Goal: Information Seeking & Learning: Learn about a topic

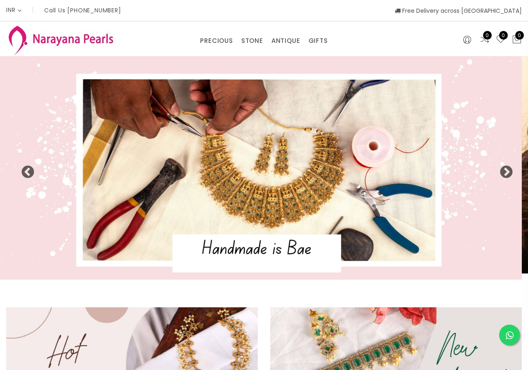
select select "INR"
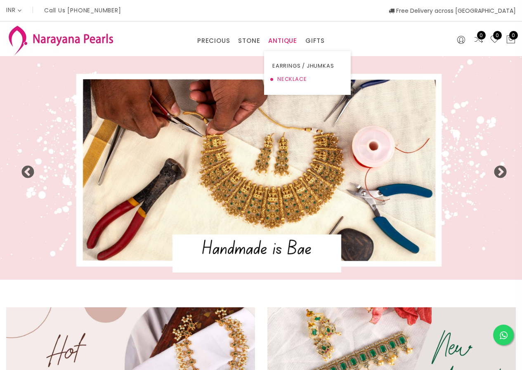
click at [286, 77] on link "NECKLACE" at bounding box center [307, 79] width 70 height 13
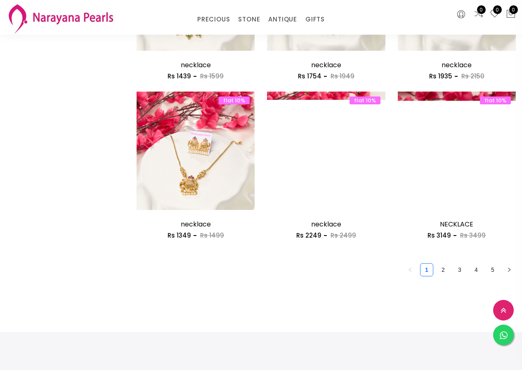
scroll to position [1031, 0]
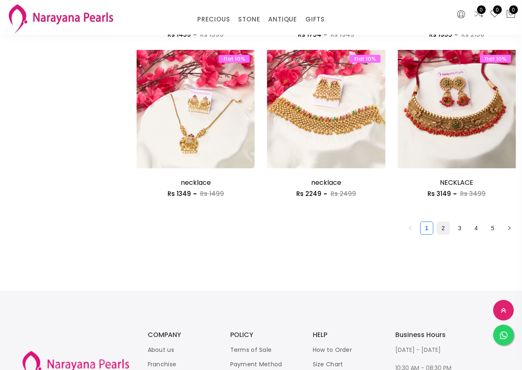
click at [440, 229] on link "2" at bounding box center [443, 228] width 12 height 12
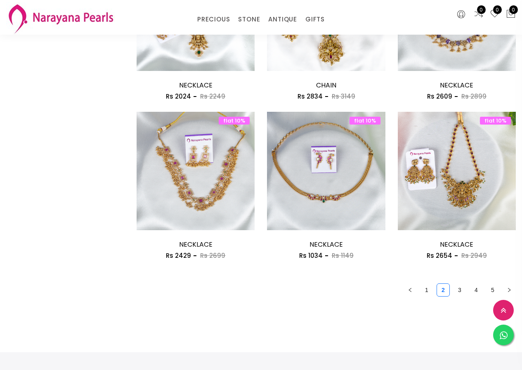
scroll to position [1031, 0]
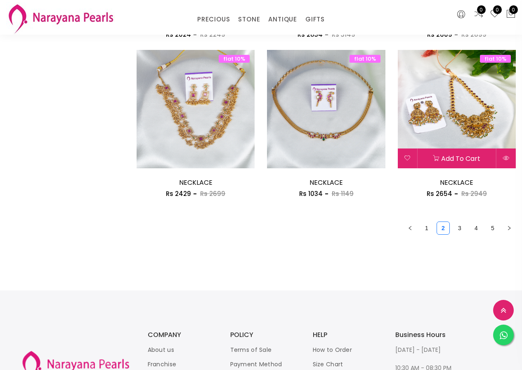
click at [476, 125] on img at bounding box center [457, 109] width 118 height 118
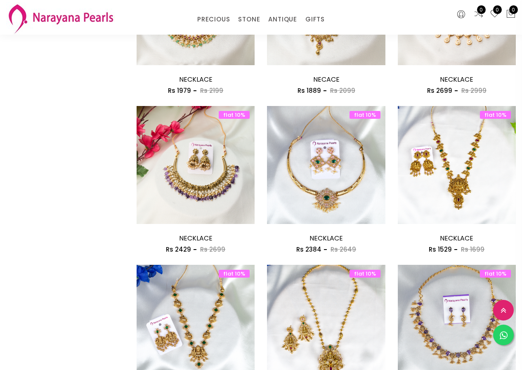
scroll to position [722, 0]
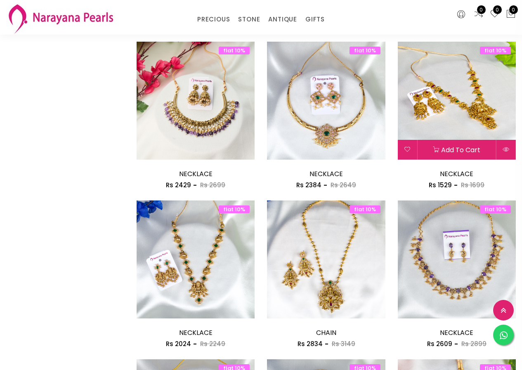
click at [466, 107] on img at bounding box center [457, 101] width 118 height 118
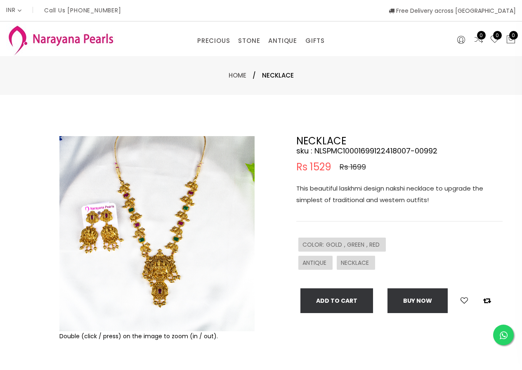
click at [163, 248] on img at bounding box center [156, 233] width 195 height 195
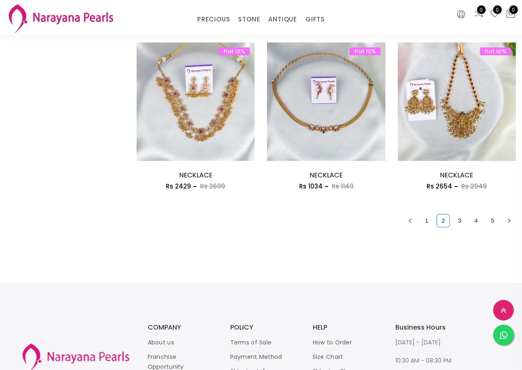
scroll to position [1065, 0]
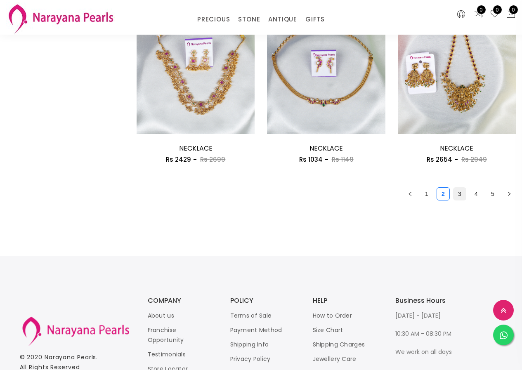
click at [460, 194] on link "3" at bounding box center [459, 194] width 12 height 12
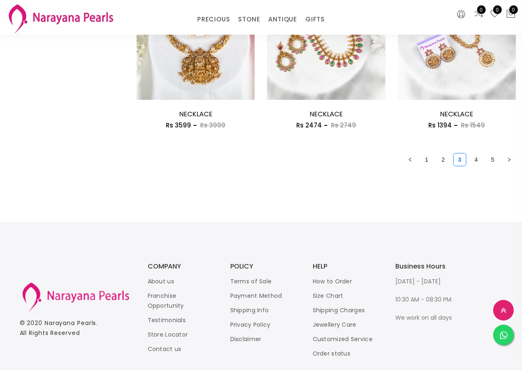
scroll to position [1100, 0]
click at [476, 159] on link "4" at bounding box center [476, 159] width 12 height 12
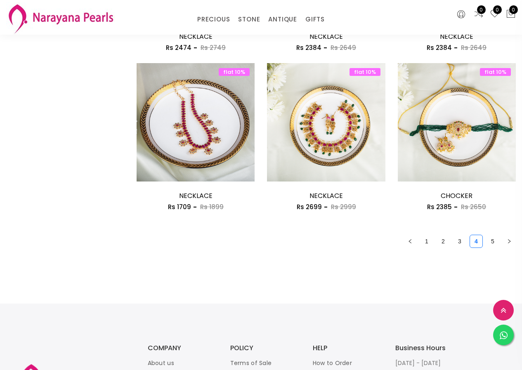
scroll to position [1031, 0]
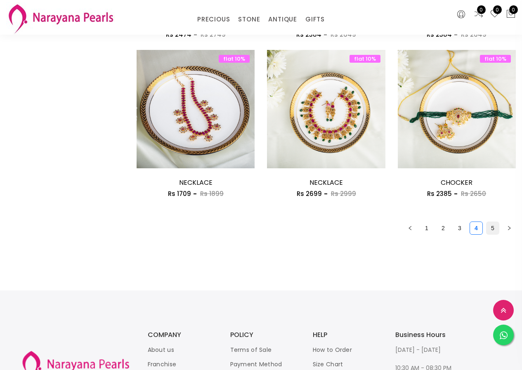
click at [493, 227] on link "5" at bounding box center [492, 228] width 12 height 12
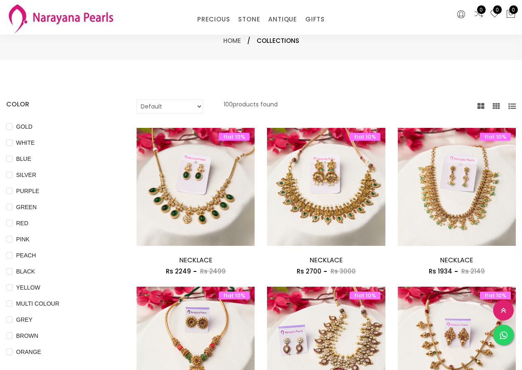
scroll to position [344, 0]
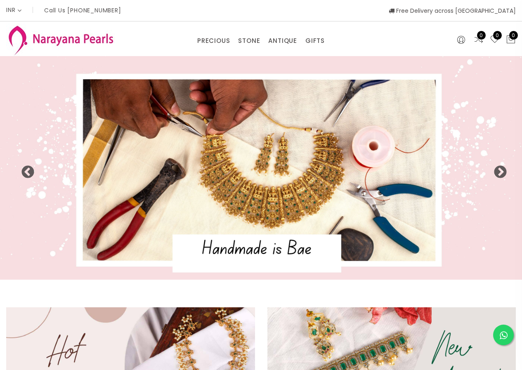
select select "INR"
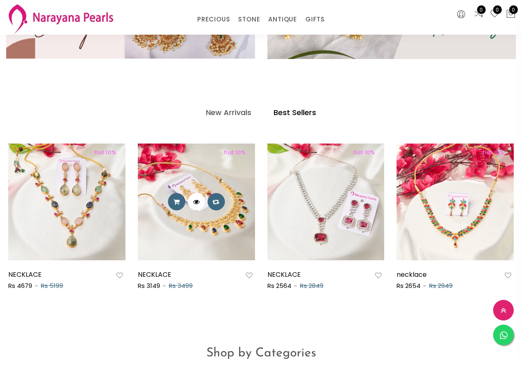
scroll to position [206, 0]
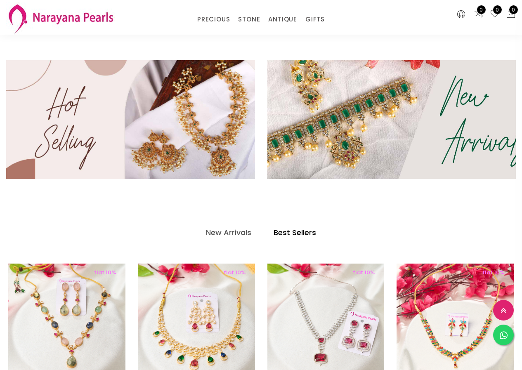
click at [451, 139] on img at bounding box center [391, 119] width 298 height 143
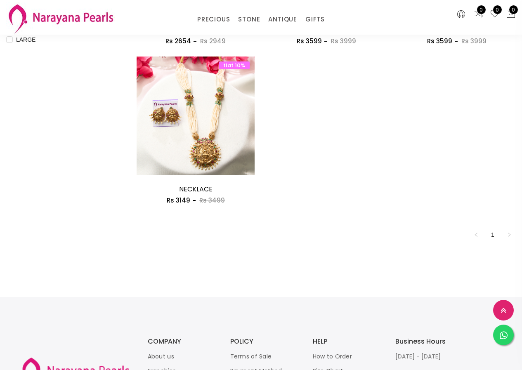
scroll to position [413, 0]
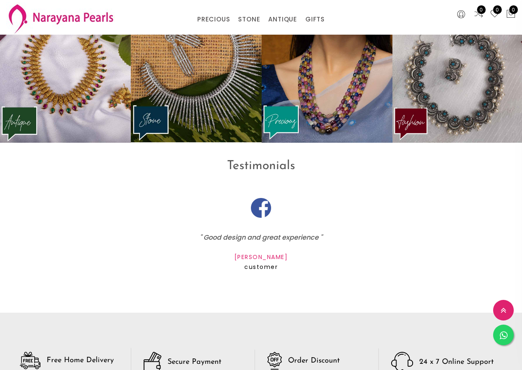
scroll to position [962, 0]
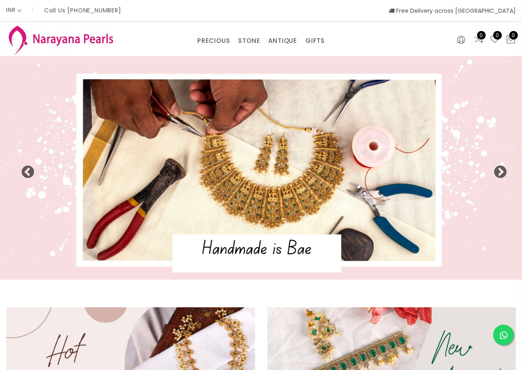
select select "INR"
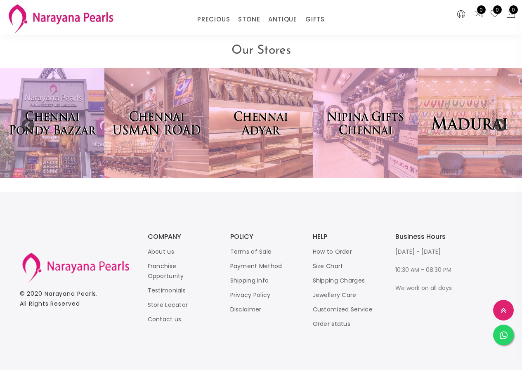
scroll to position [1644, 0]
click at [170, 265] on link "Franchise Opportunity" at bounding box center [166, 271] width 36 height 18
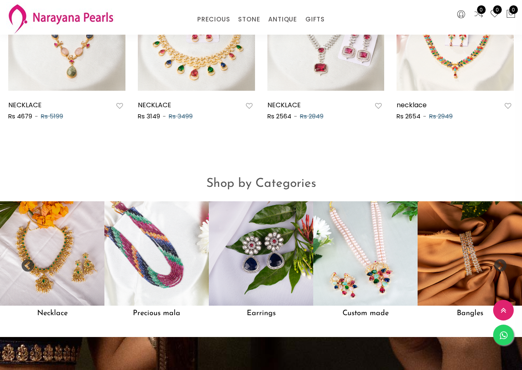
scroll to position [538, 0]
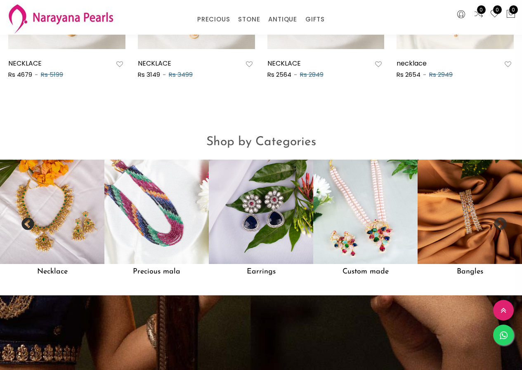
click at [22, 226] on button "Previous" at bounding box center [25, 221] width 8 height 8
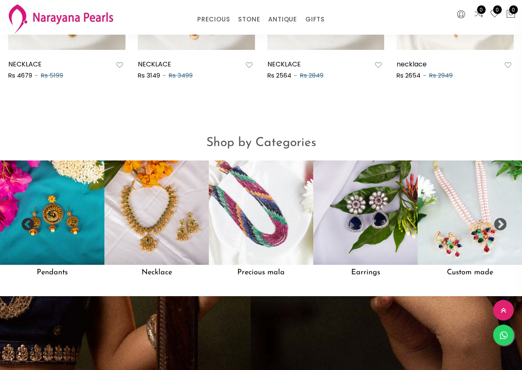
scroll to position [539, 0]
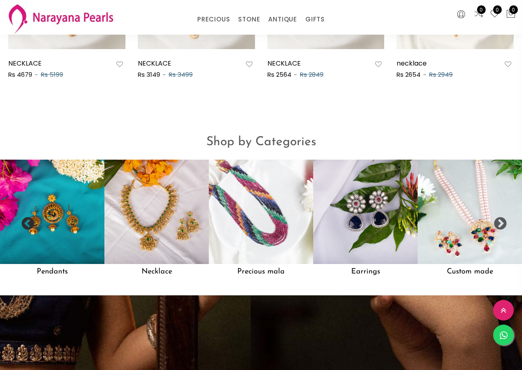
click at [29, 225] on button "Previous" at bounding box center [25, 221] width 8 height 8
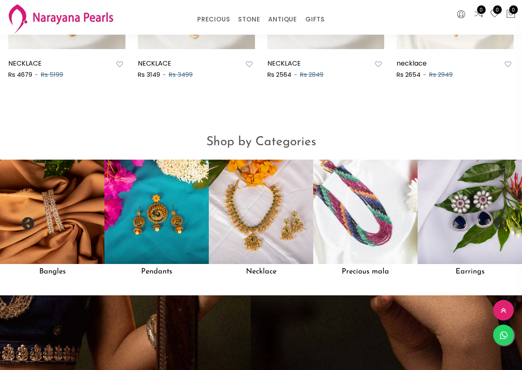
click at [29, 225] on button "Previous" at bounding box center [25, 221] width 8 height 8
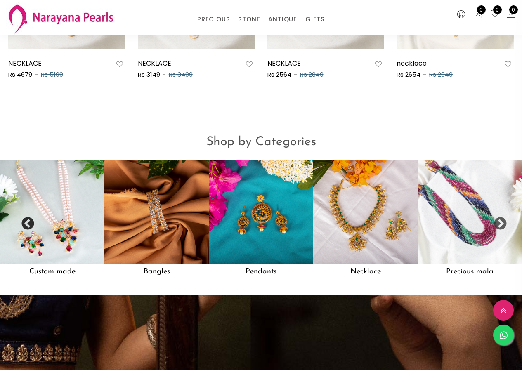
click at [29, 225] on button "Previous" at bounding box center [25, 221] width 8 height 8
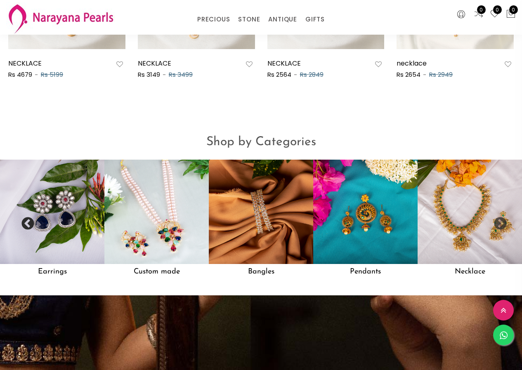
click at [29, 225] on button "Previous" at bounding box center [25, 221] width 8 height 8
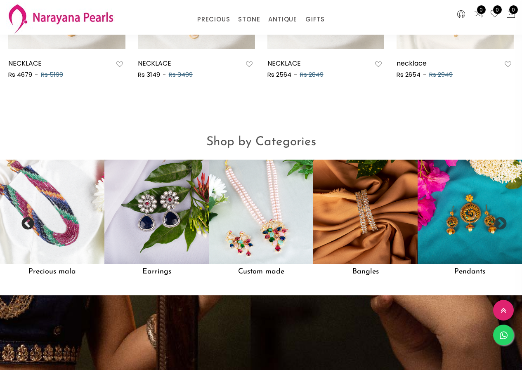
click at [29, 225] on button "Previous" at bounding box center [25, 221] width 8 height 8
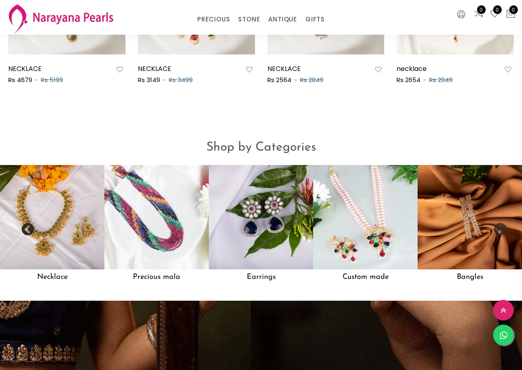
scroll to position [545, 0]
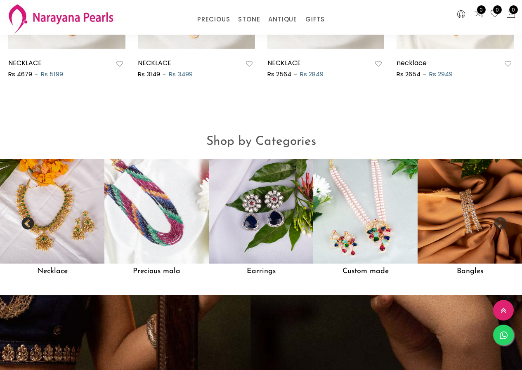
click at [28, 225] on button "Previous" at bounding box center [25, 221] width 8 height 8
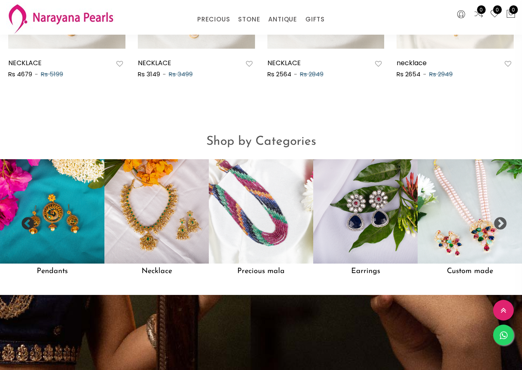
click at [28, 225] on button "Previous" at bounding box center [25, 221] width 8 height 8
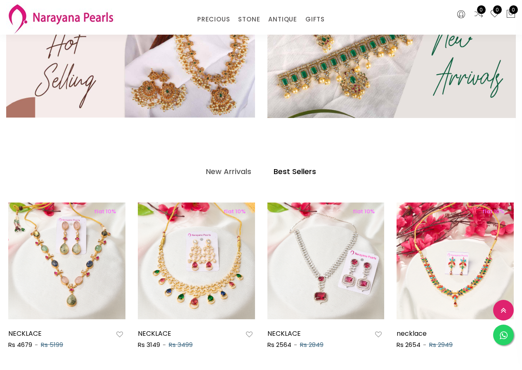
scroll to position [206, 0]
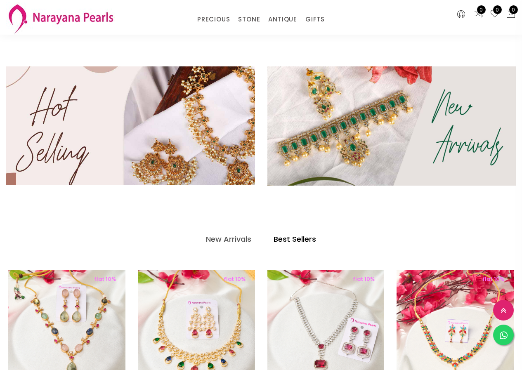
click at [165, 132] on img at bounding box center [130, 125] width 298 height 143
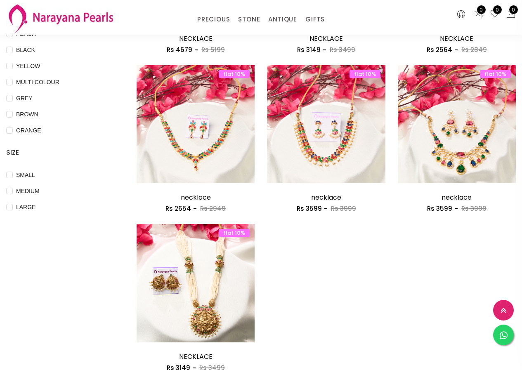
scroll to position [344, 0]
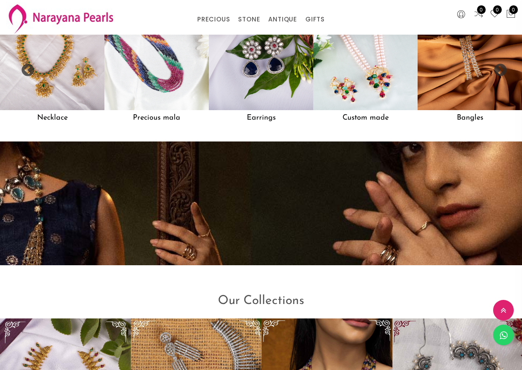
scroll to position [898, 0]
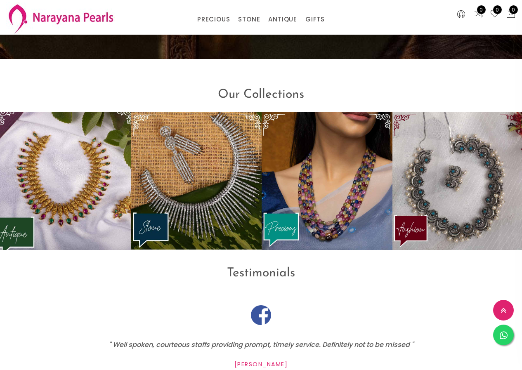
click at [70, 209] on img at bounding box center [65, 181] width 144 height 151
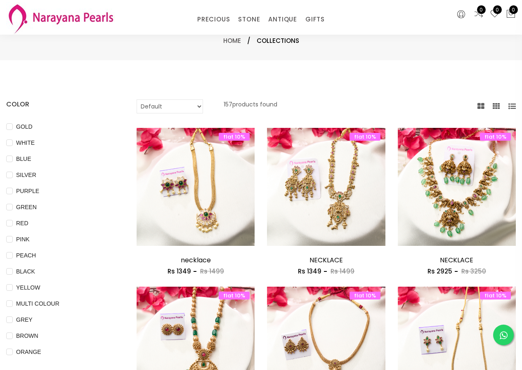
scroll to position [69, 0]
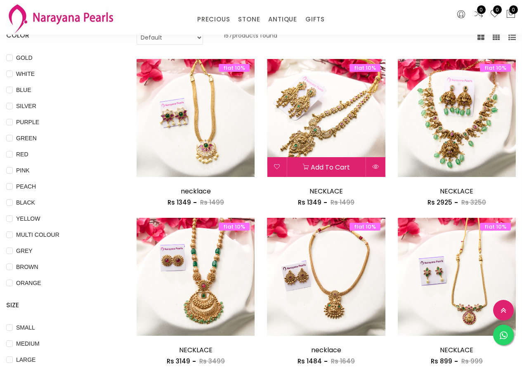
click at [333, 136] on img at bounding box center [326, 118] width 118 height 118
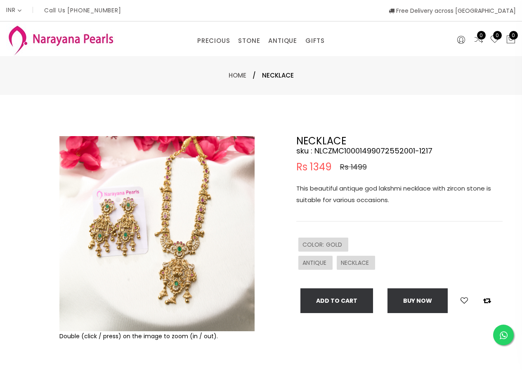
click at [153, 252] on img at bounding box center [156, 233] width 195 height 195
click at [168, 214] on img at bounding box center [156, 233] width 195 height 195
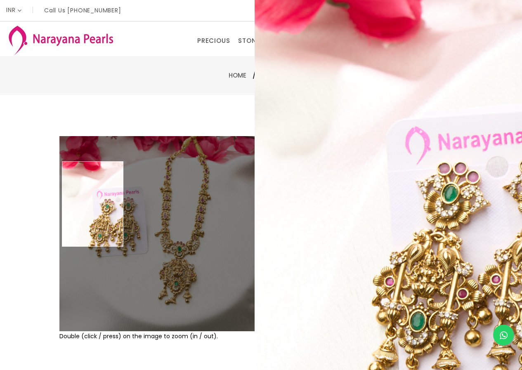
click at [93, 204] on img at bounding box center [156, 233] width 195 height 195
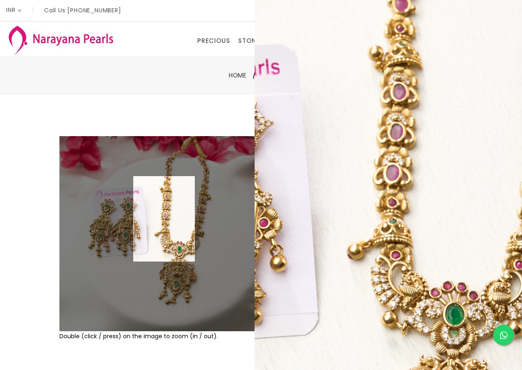
click at [23, 220] on div at bounding box center [38, 266] width 36 height 260
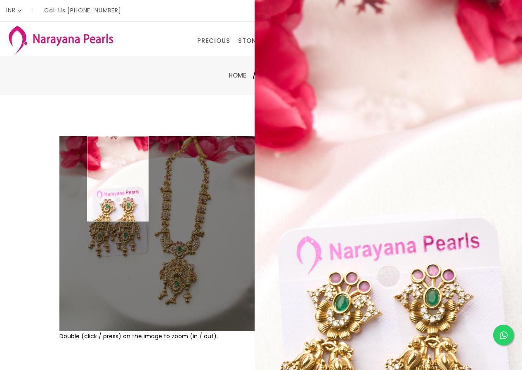
click at [145, 110] on div "Double (click / press) on the image to zoom (in / out). NECKLACE sku : NLCZMC10…" at bounding box center [261, 266] width 522 height 342
click at [18, 198] on div at bounding box center [38, 266] width 40 height 260
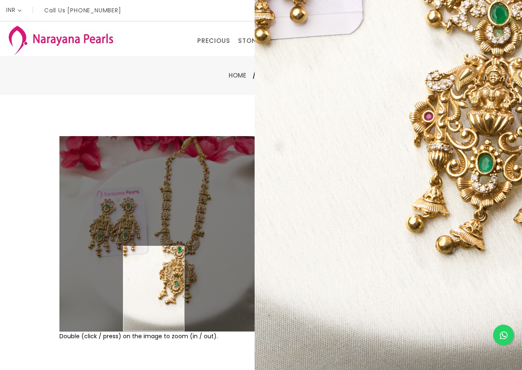
click at [165, 288] on img at bounding box center [156, 233] width 195 height 195
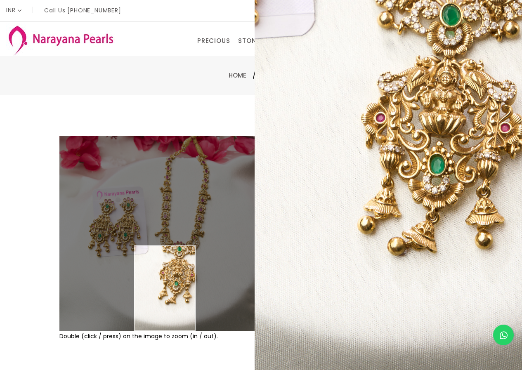
click at [165, 288] on img at bounding box center [156, 233] width 195 height 195
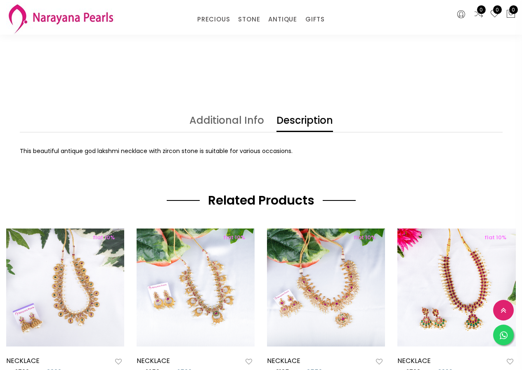
scroll to position [206, 0]
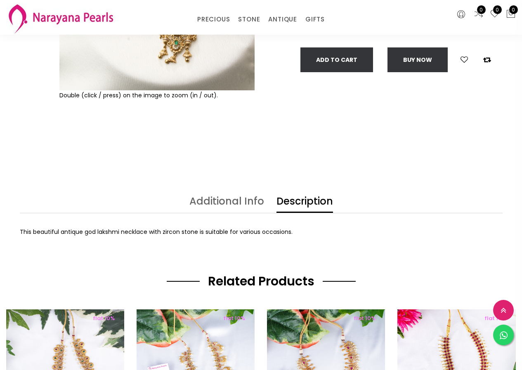
click at [243, 200] on link "Additional Info" at bounding box center [226, 204] width 75 height 17
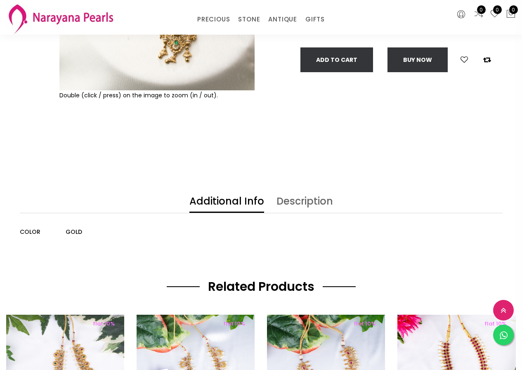
click at [293, 208] on link "Description" at bounding box center [304, 204] width 57 height 17
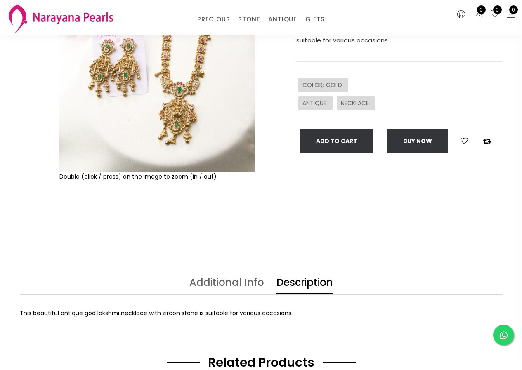
scroll to position [0, 0]
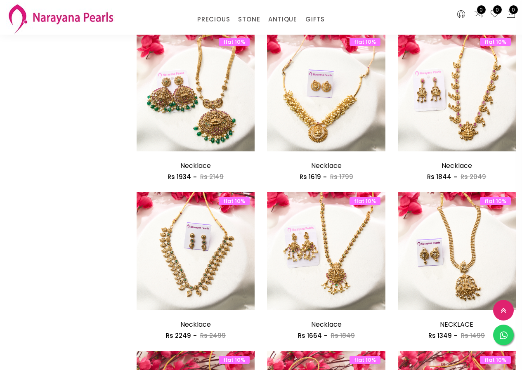
scroll to position [481, 0]
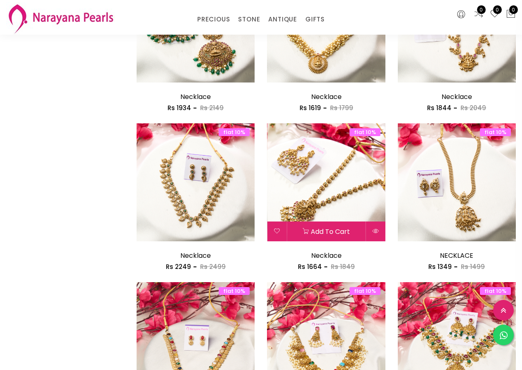
click at [324, 191] on img at bounding box center [326, 182] width 118 height 118
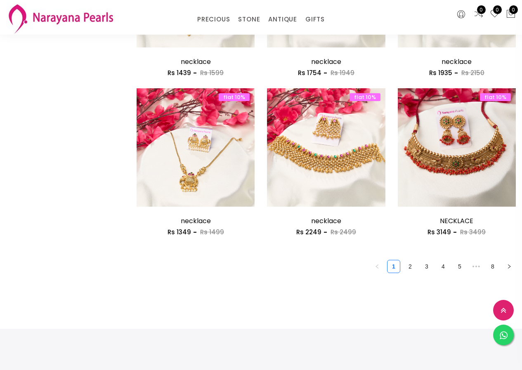
scroll to position [1065, 0]
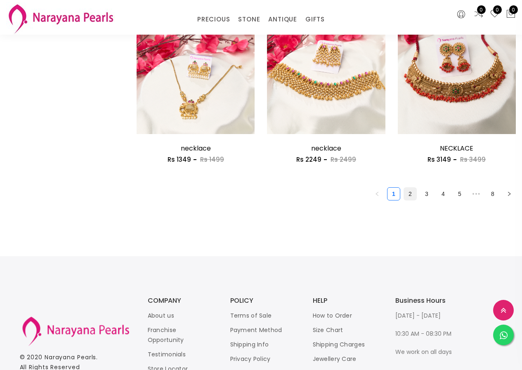
click at [411, 196] on link "2" at bounding box center [410, 194] width 12 height 12
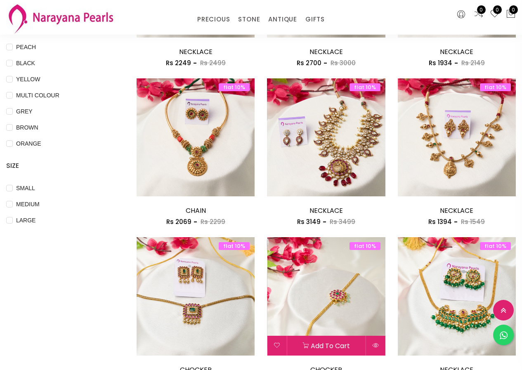
scroll to position [69, 0]
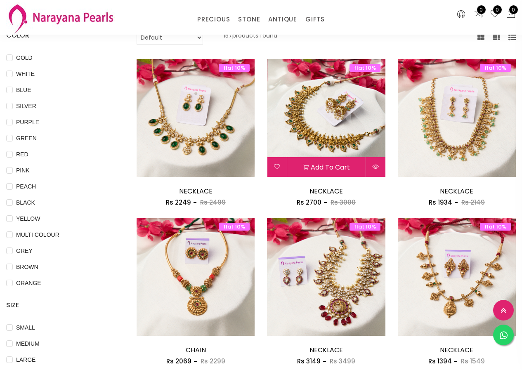
click at [324, 125] on img at bounding box center [326, 118] width 118 height 118
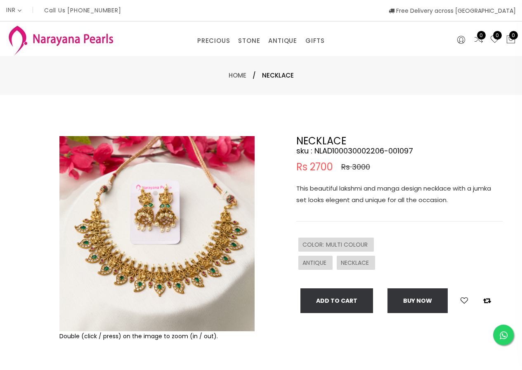
click at [120, 265] on img at bounding box center [156, 233] width 195 height 195
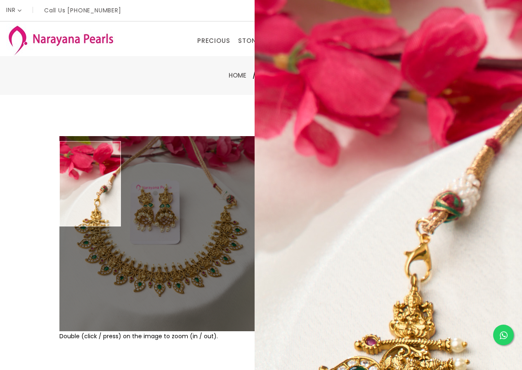
click at [0, 223] on div "Double (click / press) on the image to zoom (in / out). NECKLACE sku : NLAD1000…" at bounding box center [261, 266] width 522 height 342
click at [31, 219] on div at bounding box center [38, 266] width 36 height 260
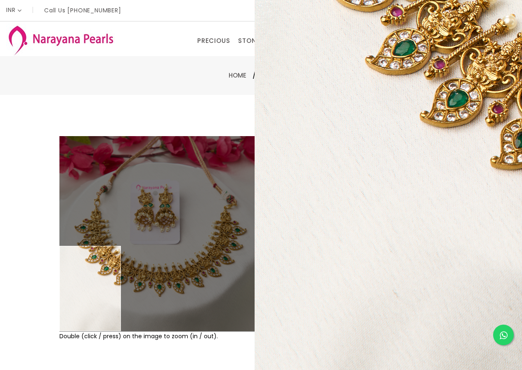
click at [32, 182] on div at bounding box center [38, 266] width 36 height 260
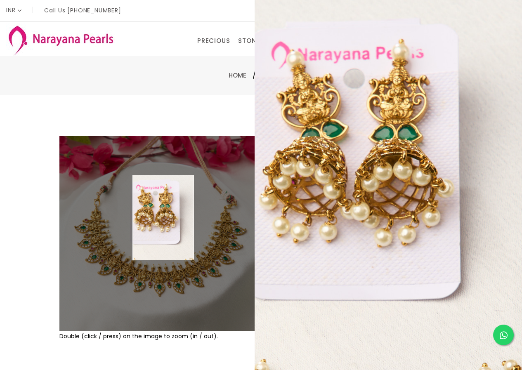
click at [163, 218] on img at bounding box center [156, 233] width 195 height 195
